Goal: Browse casually

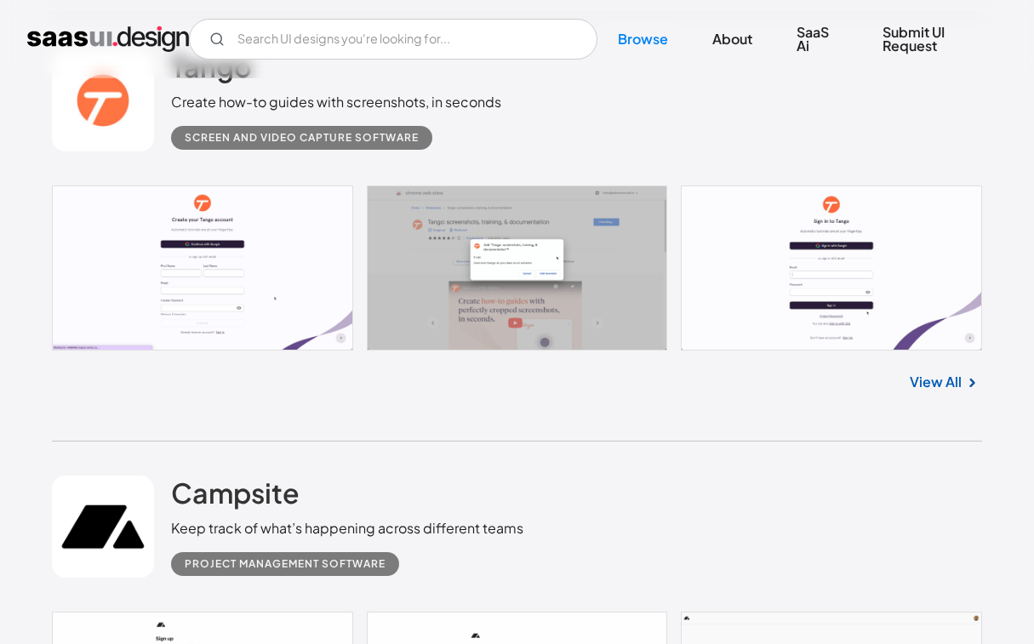
scroll to position [2700, 0]
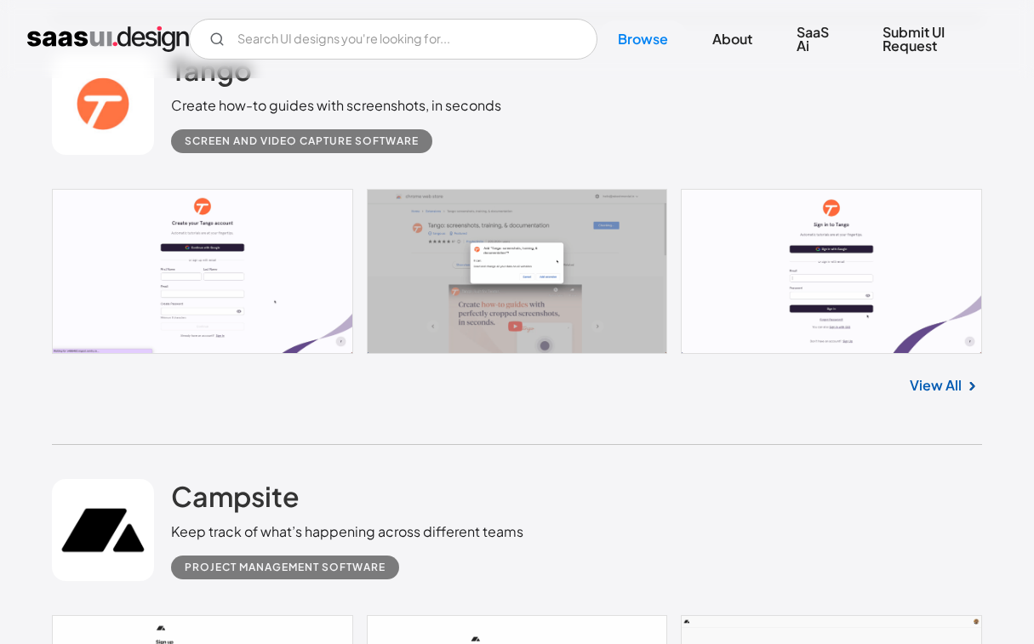
click at [861, 303] on link at bounding box center [517, 271] width 931 height 165
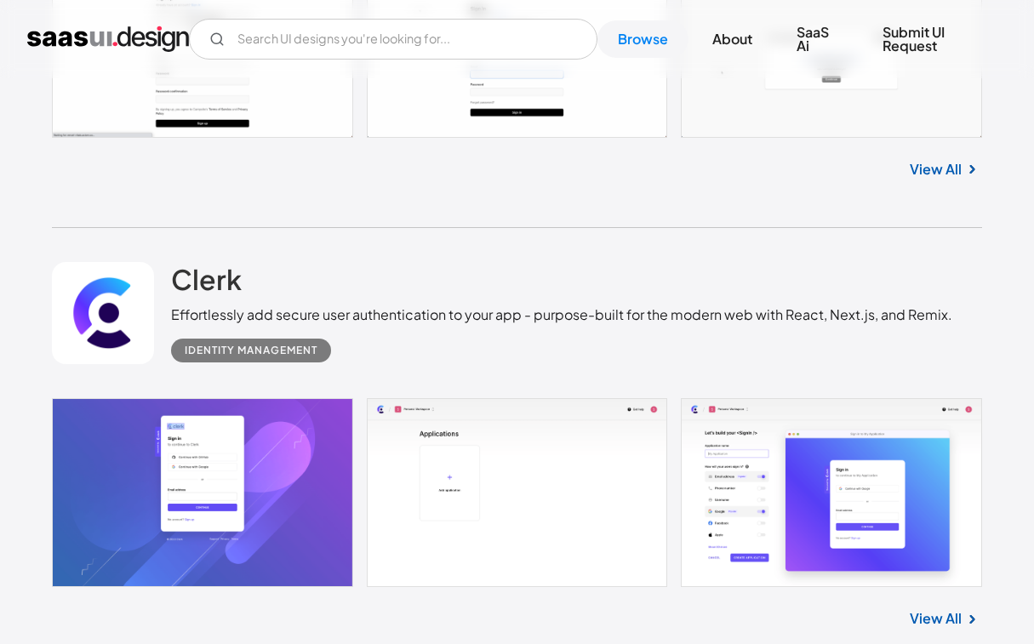
scroll to position [3359, 0]
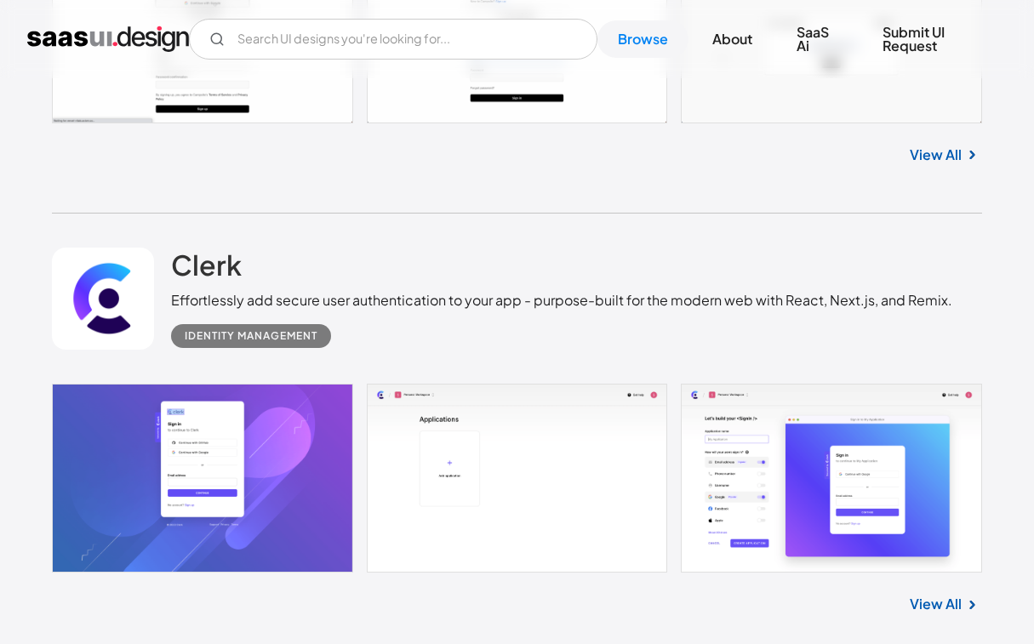
click at [218, 488] on link at bounding box center [517, 478] width 931 height 189
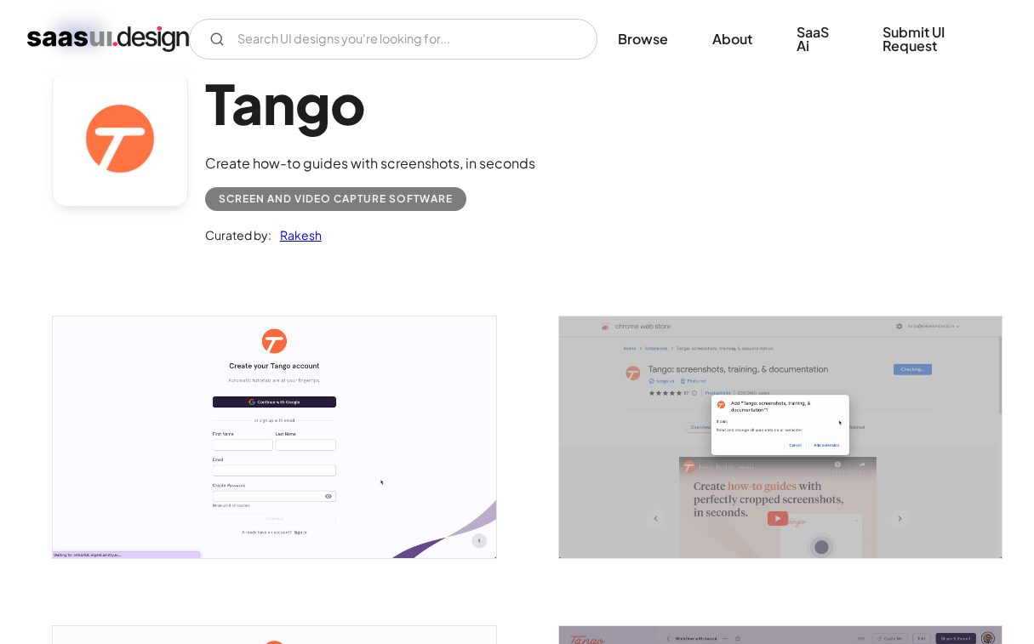
scroll to position [103, 0]
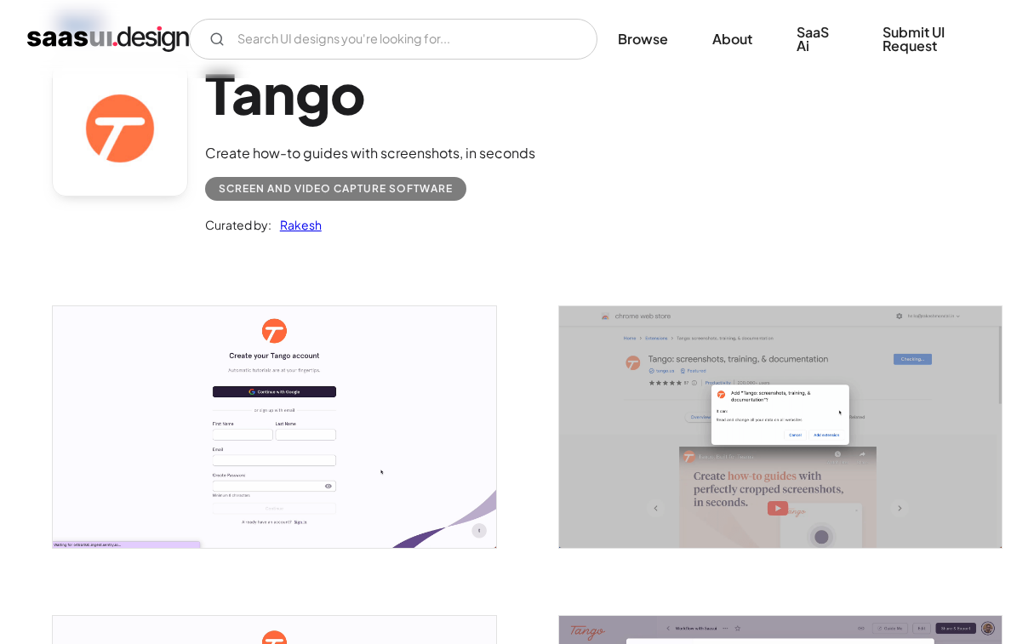
click at [350, 435] on img "open lightbox" at bounding box center [274, 427] width 443 height 243
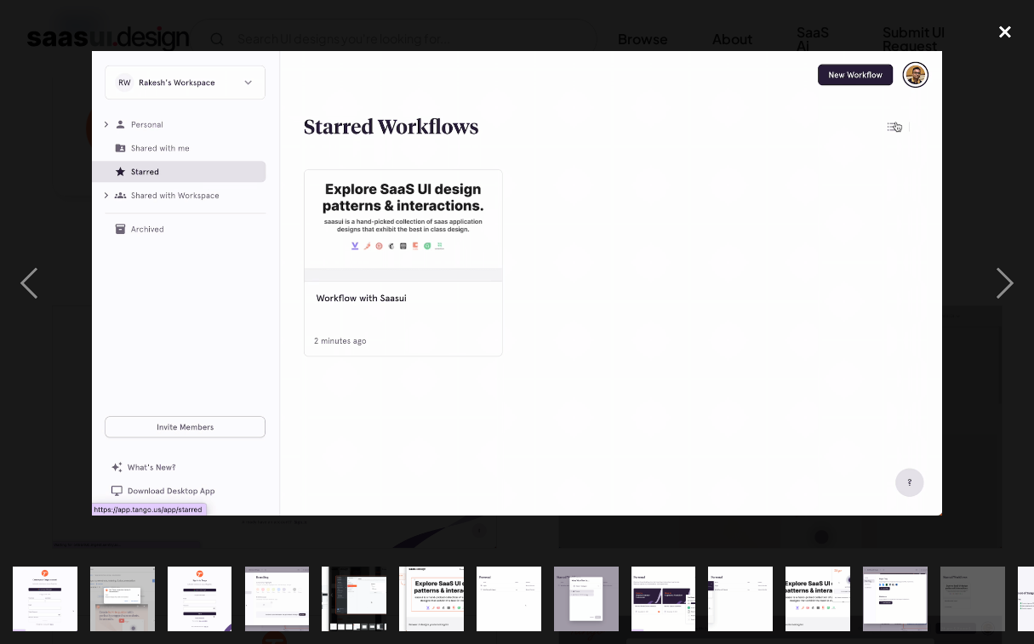
click at [991, 34] on div "close lightbox" at bounding box center [1005, 31] width 58 height 37
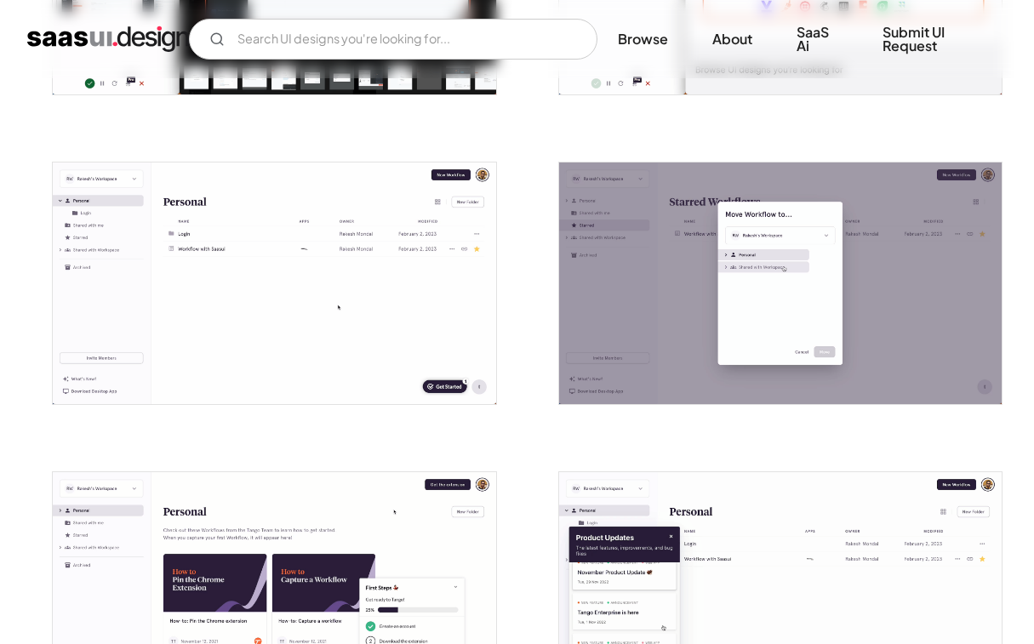
scroll to position [1124, 0]
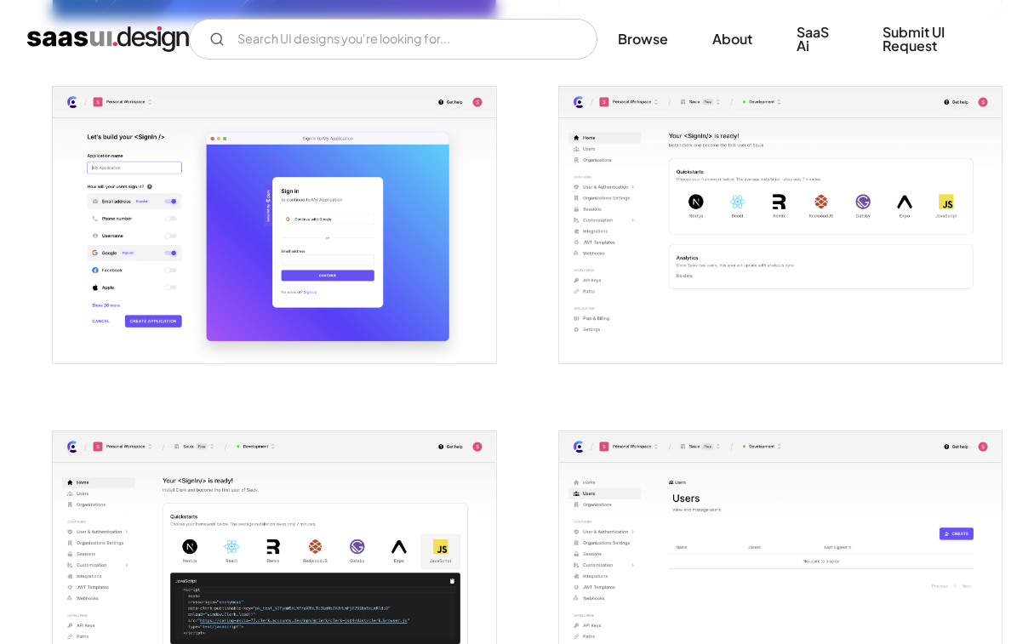
scroll to position [673, 0]
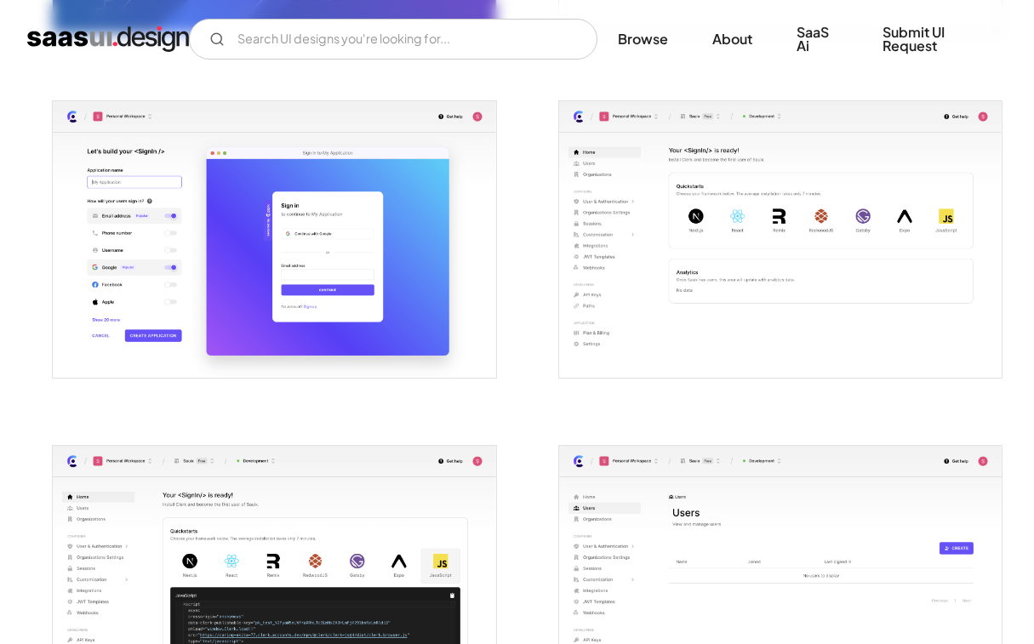
click at [241, 260] on img "open lightbox" at bounding box center [274, 239] width 443 height 277
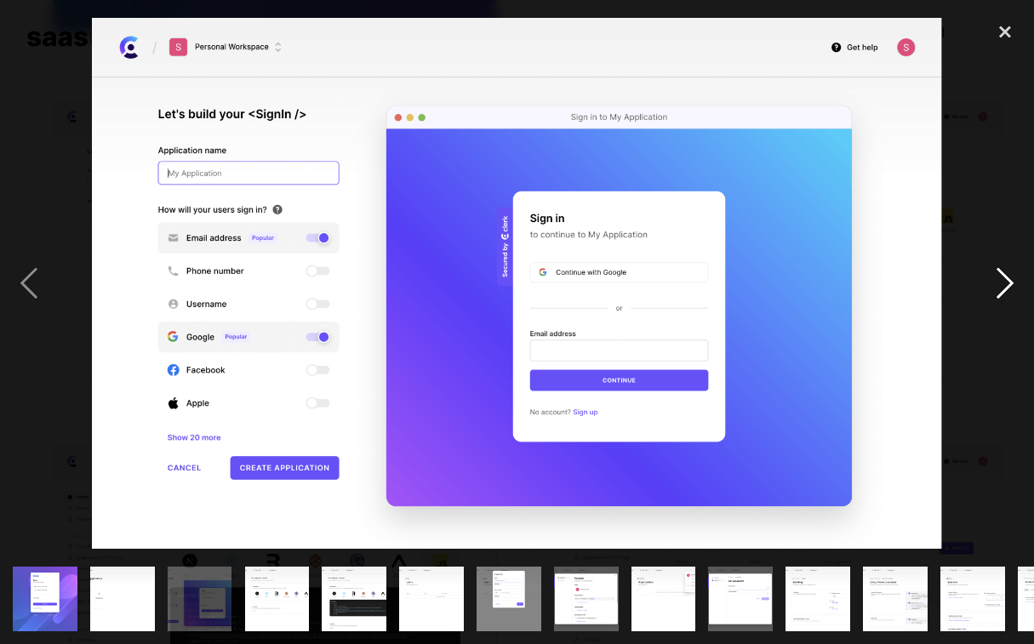
click at [1004, 277] on div "next image" at bounding box center [1005, 283] width 58 height 541
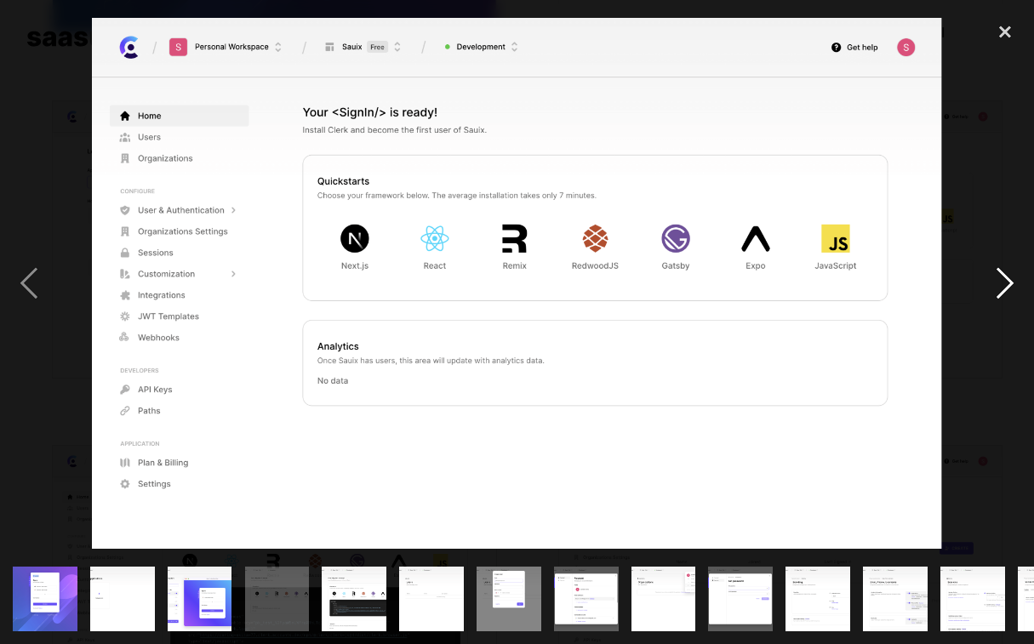
click at [1004, 277] on div "next image" at bounding box center [1005, 283] width 58 height 541
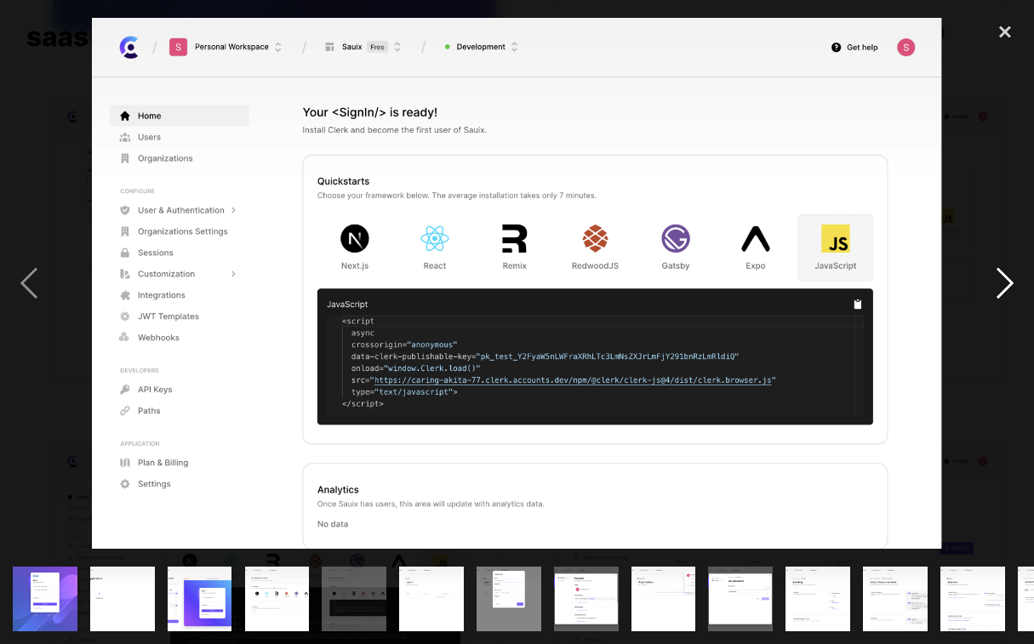
click at [1004, 277] on div "next image" at bounding box center [1005, 283] width 58 height 541
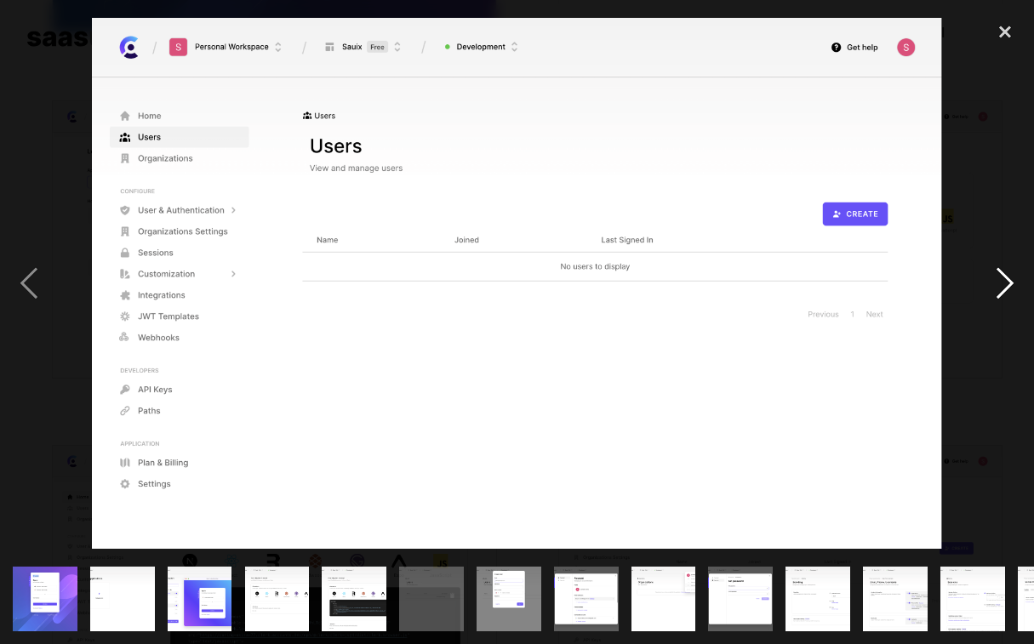
click at [1004, 277] on div "next image" at bounding box center [1005, 283] width 58 height 541
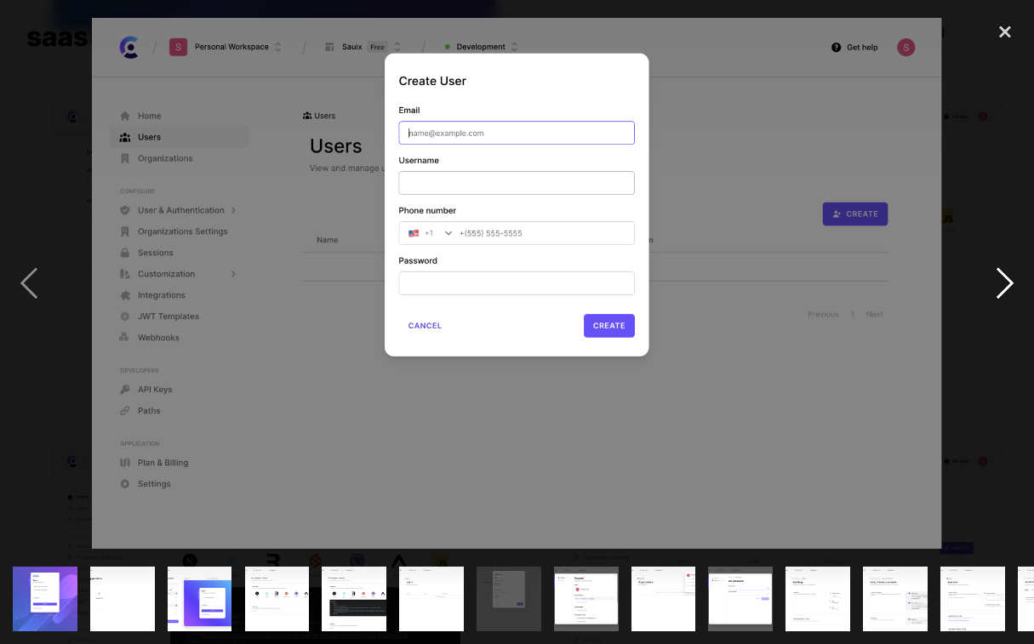
click at [1004, 280] on div "next image" at bounding box center [1005, 283] width 58 height 541
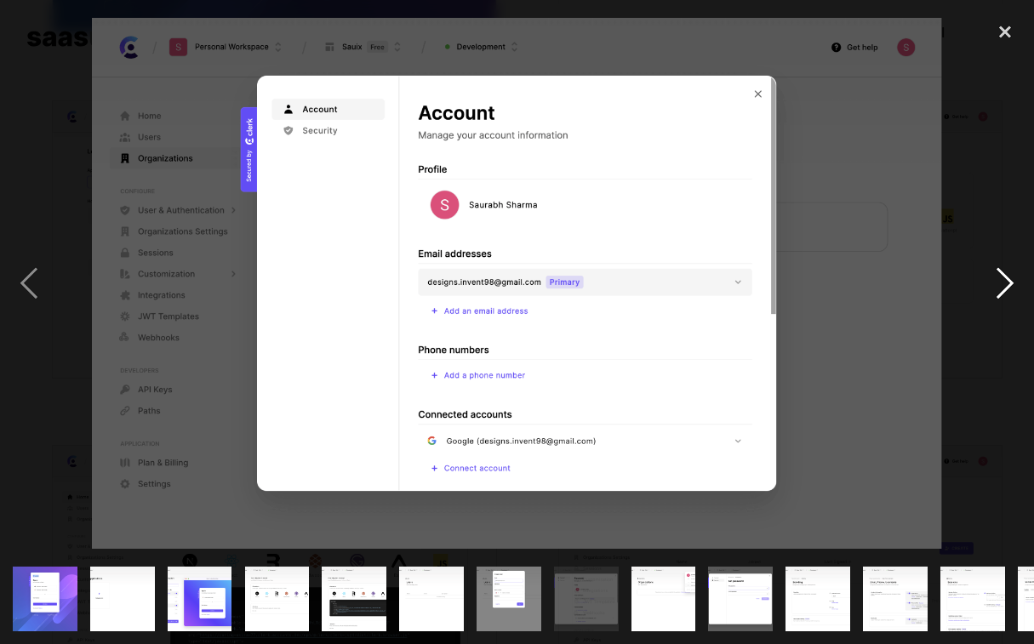
click at [1003, 281] on div "next image" at bounding box center [1005, 283] width 58 height 541
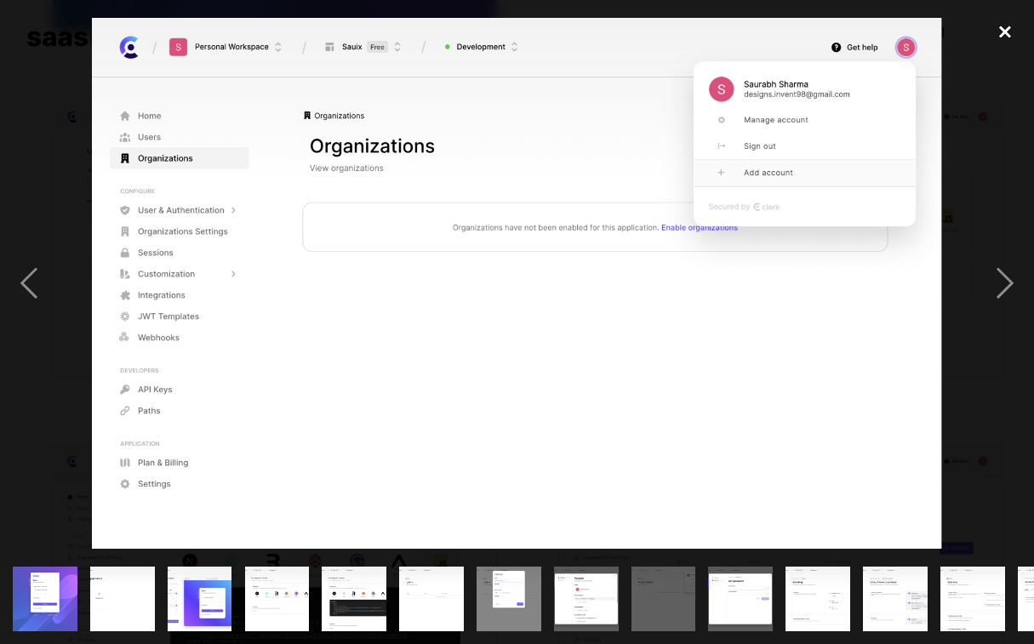
click at [1004, 34] on div "close lightbox" at bounding box center [1005, 31] width 58 height 37
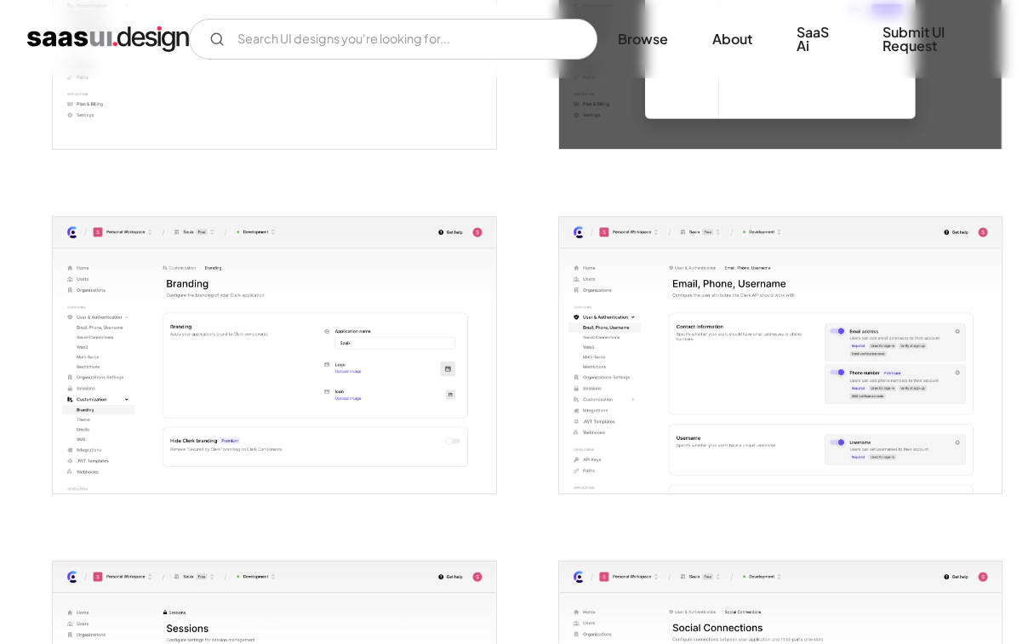
scroll to position [1940, 0]
